Goal: Find specific page/section: Find specific page/section

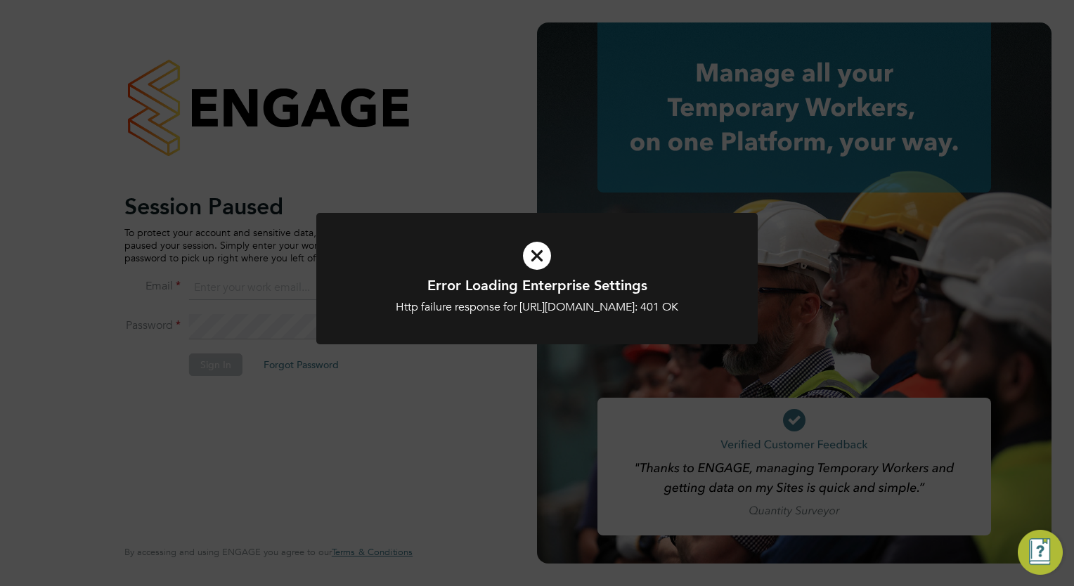
type input "tom.morgan@buildrec.com"
click at [538, 249] on icon at bounding box center [536, 255] width 365 height 55
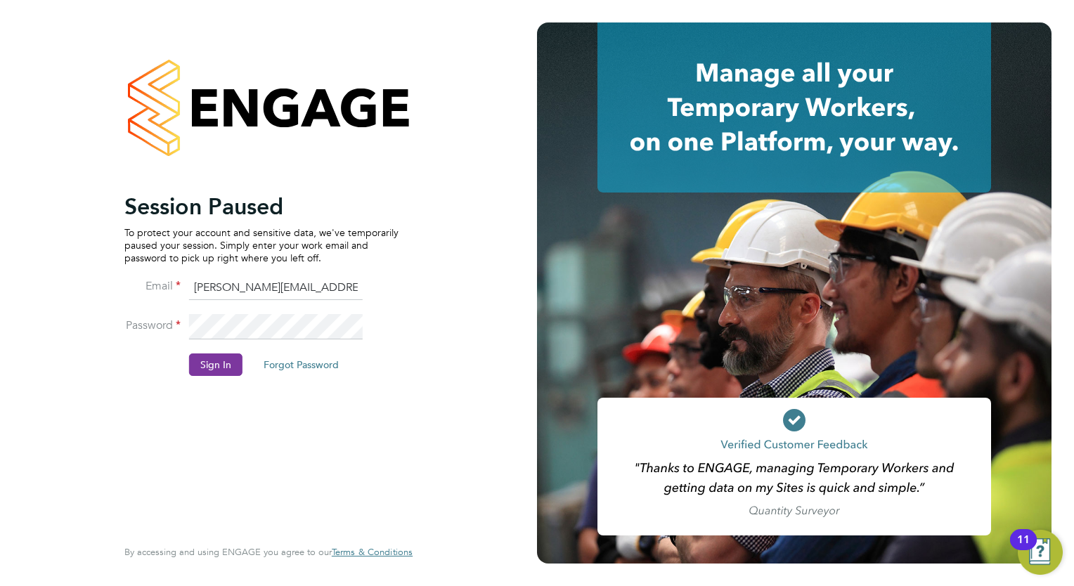
click at [229, 367] on button "Sign In" at bounding box center [215, 365] width 53 height 22
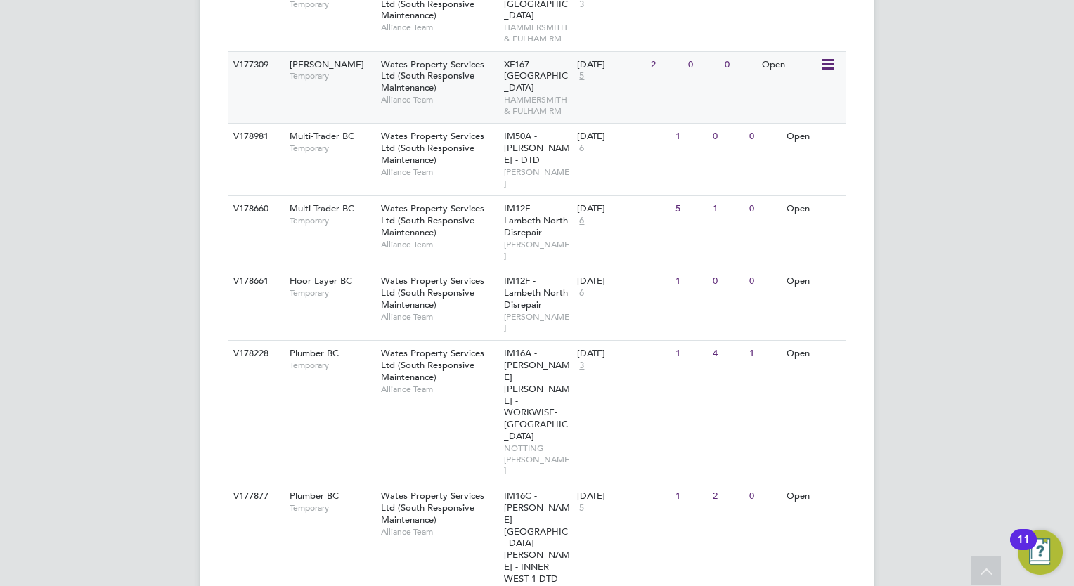
scroll to position [703, 0]
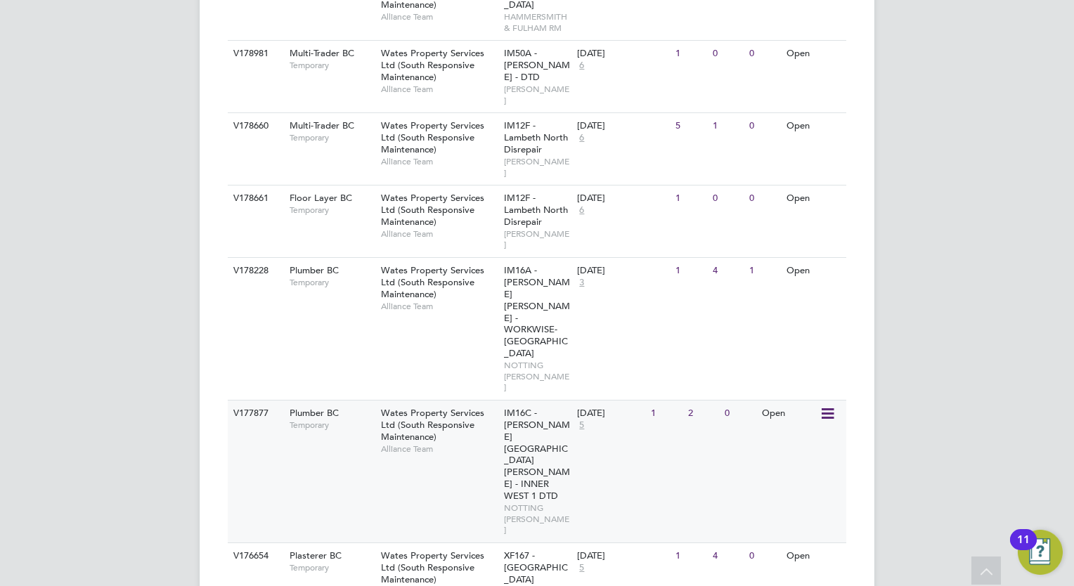
click at [427, 407] on span "Wates Property Services Ltd (South Responsive Maintenance)" at bounding box center [432, 425] width 103 height 36
click at [424, 264] on span "Wates Property Services Ltd (South Responsive Maintenance)" at bounding box center [432, 282] width 103 height 36
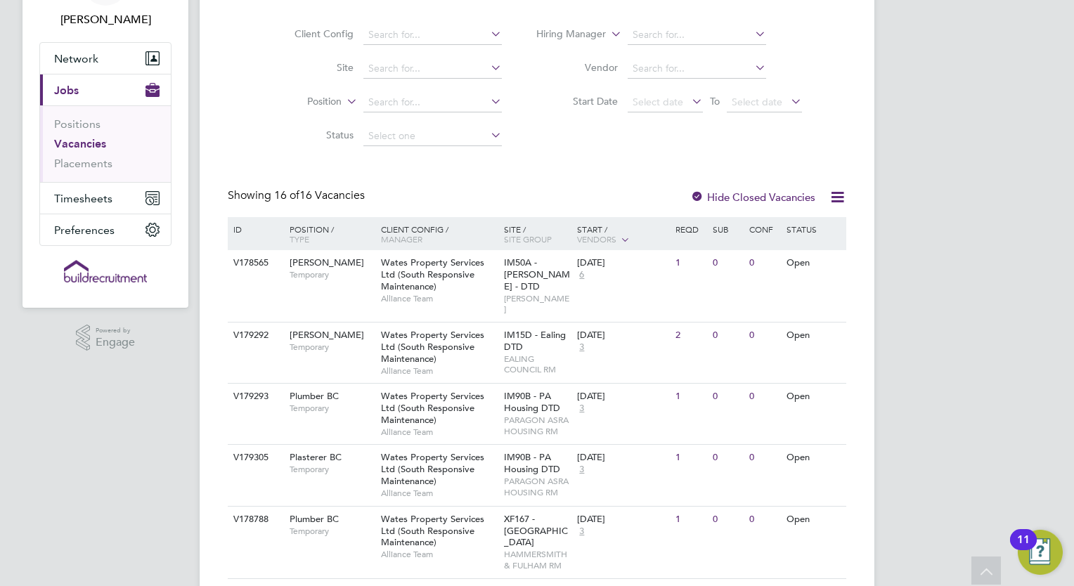
scroll to position [0, 0]
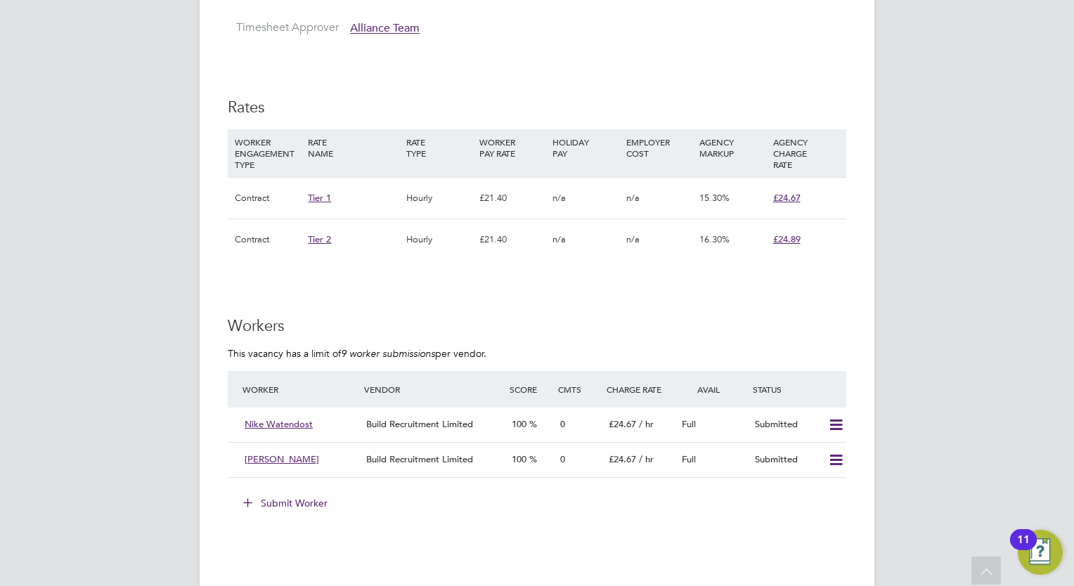
scroll to position [422, 0]
